Goal: Task Accomplishment & Management: Use online tool/utility

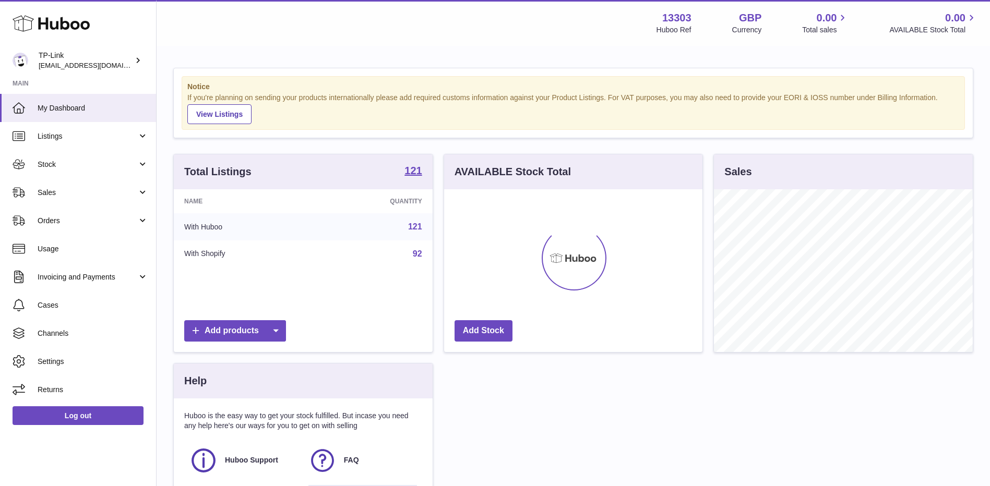
scroll to position [163, 258]
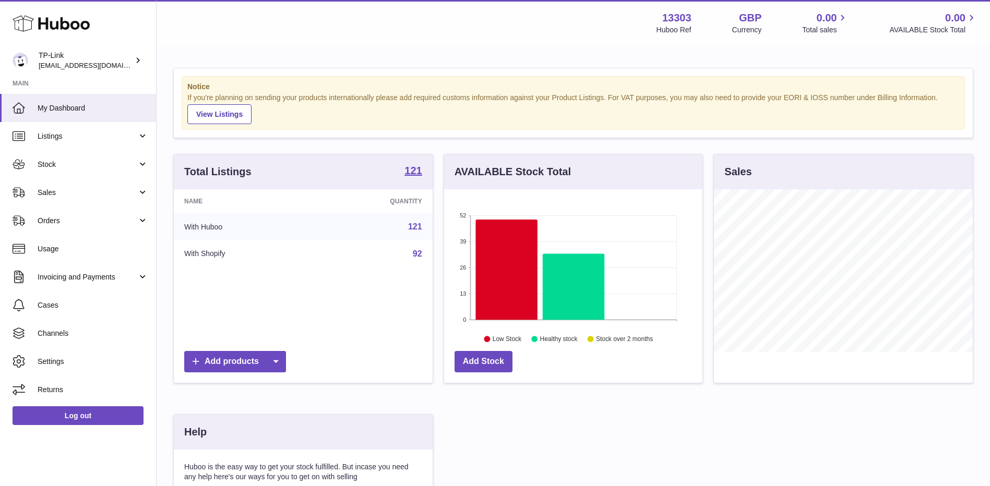
click at [856, 419] on div "Total Listings 121 Name Quantity With Huboo 121 With Shopify 92 Add products AV…" at bounding box center [573, 373] width 810 height 439
click at [72, 194] on span "Sales" at bounding box center [88, 193] width 100 height 10
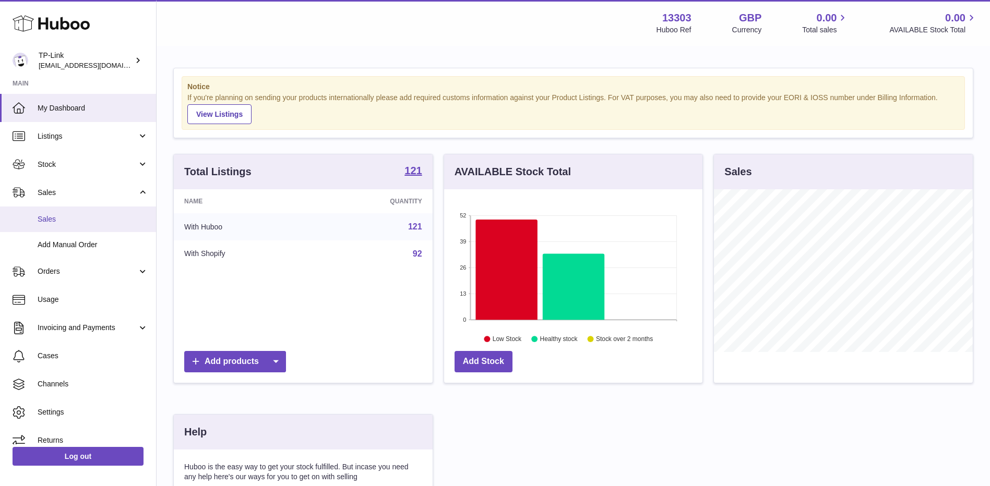
click at [51, 220] on span "Sales" at bounding box center [93, 219] width 111 height 10
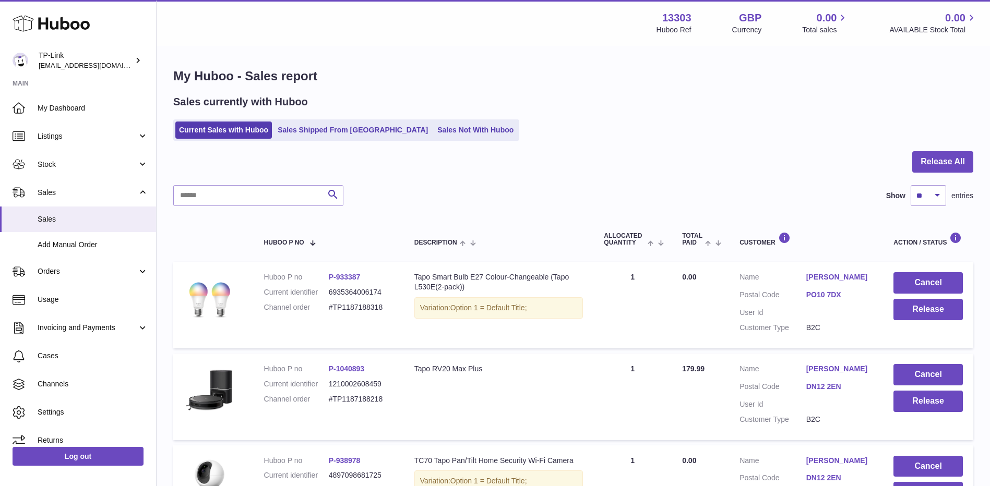
click at [951, 163] on button "Release All" at bounding box center [942, 161] width 61 height 21
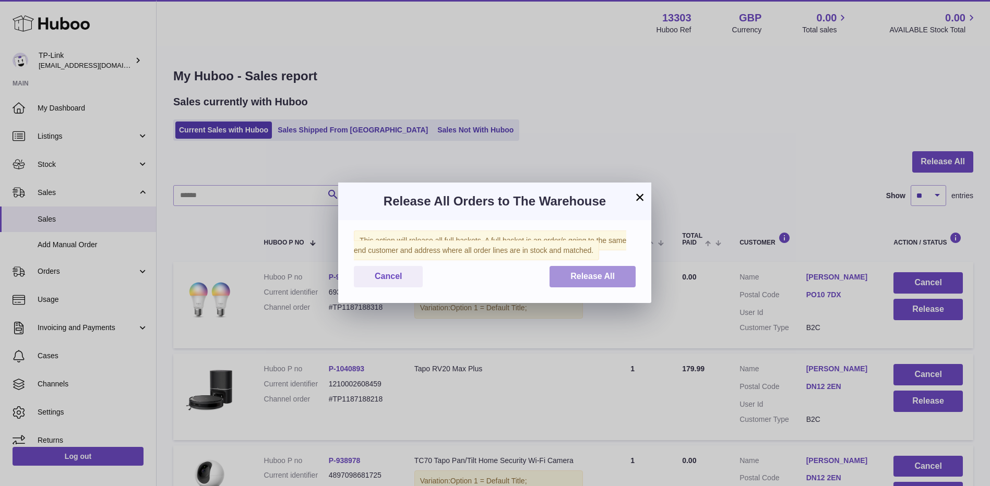
click at [607, 278] on span "Release All" at bounding box center [592, 276] width 44 height 9
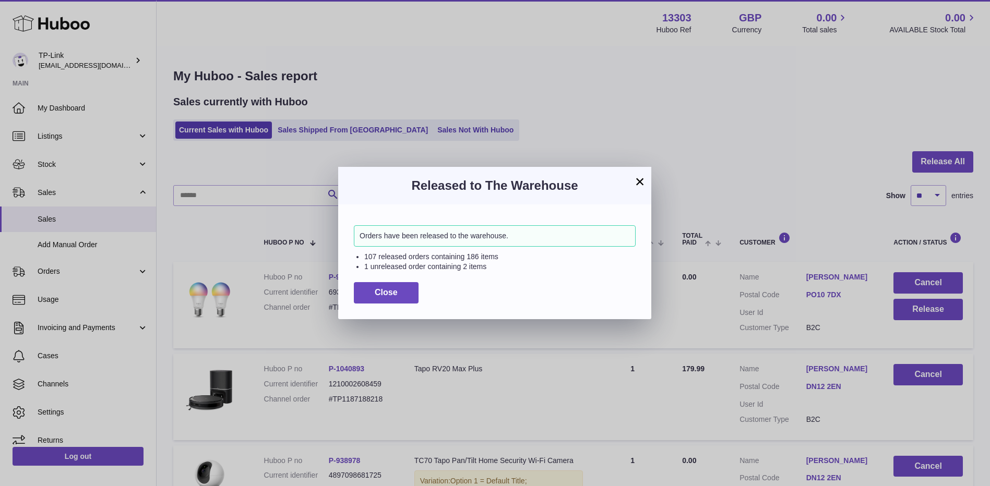
click at [639, 181] on button "×" at bounding box center [639, 181] width 13 height 13
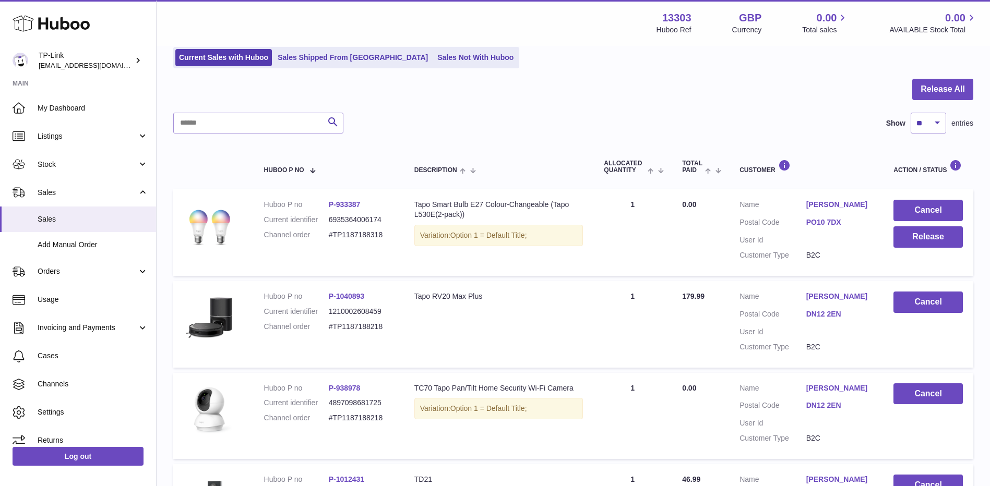
scroll to position [104, 0]
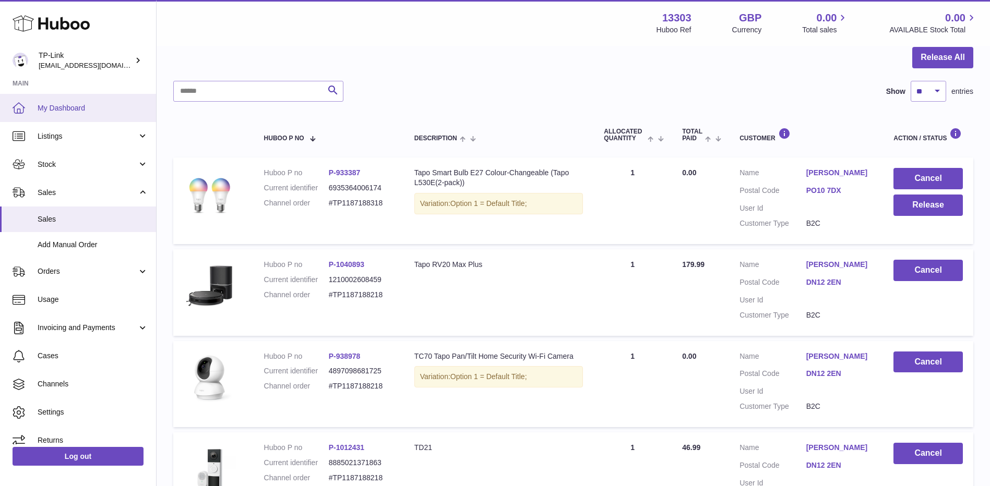
click at [97, 107] on span "My Dashboard" at bounding box center [93, 108] width 111 height 10
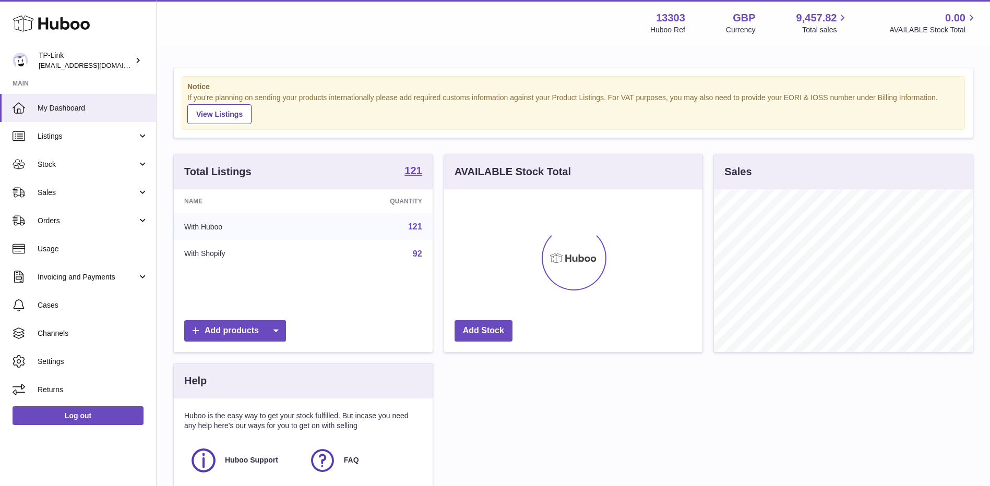
scroll to position [163, 258]
